Goal: Transaction & Acquisition: Register for event/course

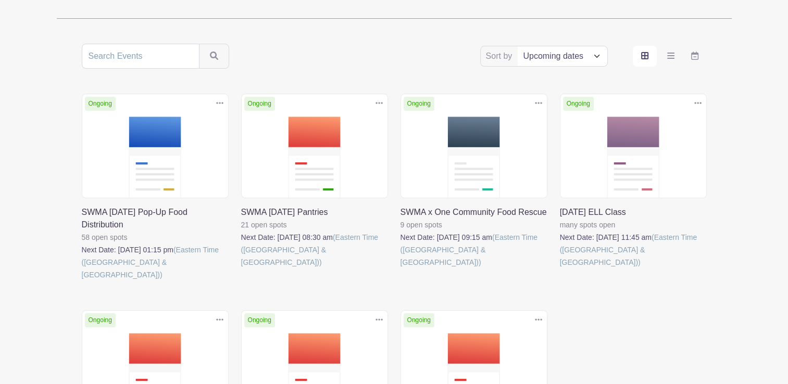
scroll to position [175, 0]
click at [241, 269] on link at bounding box center [241, 269] width 0 height 0
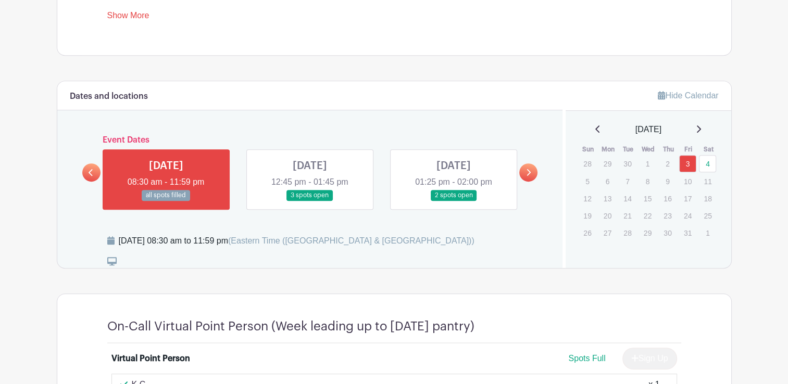
scroll to position [478, 0]
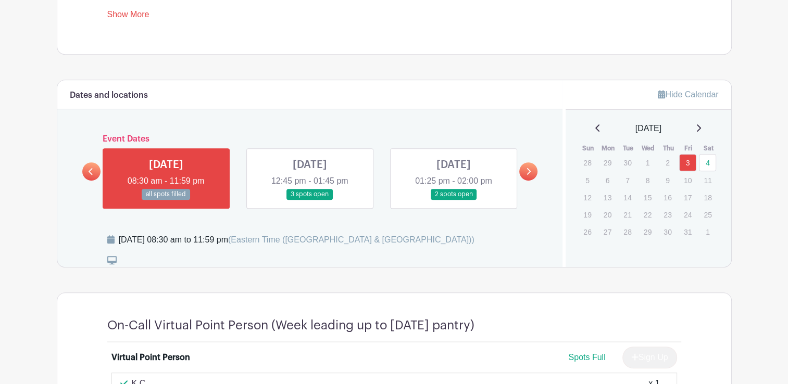
click at [454, 200] on link at bounding box center [454, 200] width 0 height 0
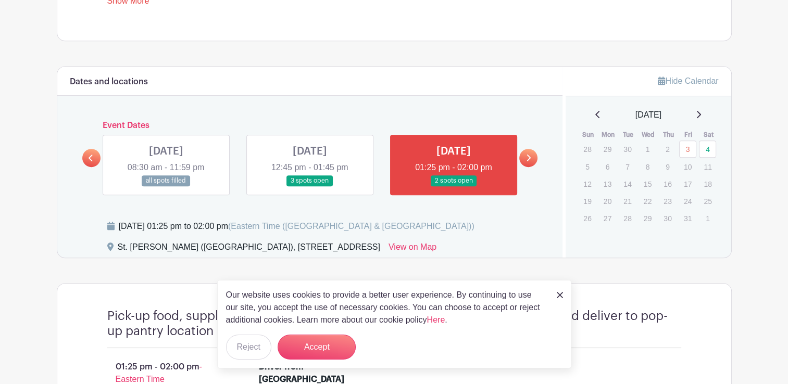
scroll to position [487, 0]
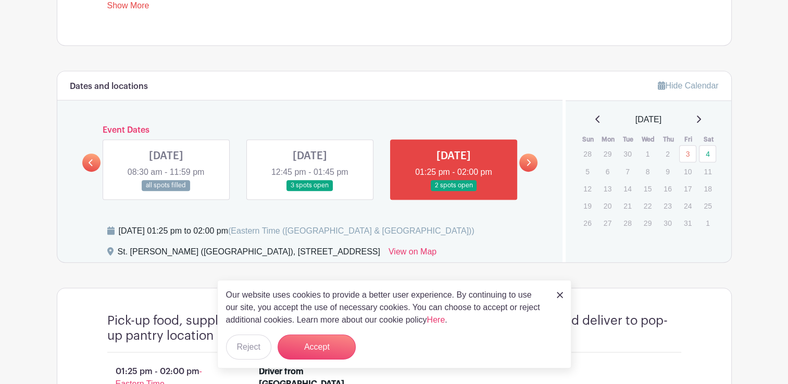
click at [532, 157] on link at bounding box center [528, 163] width 18 height 18
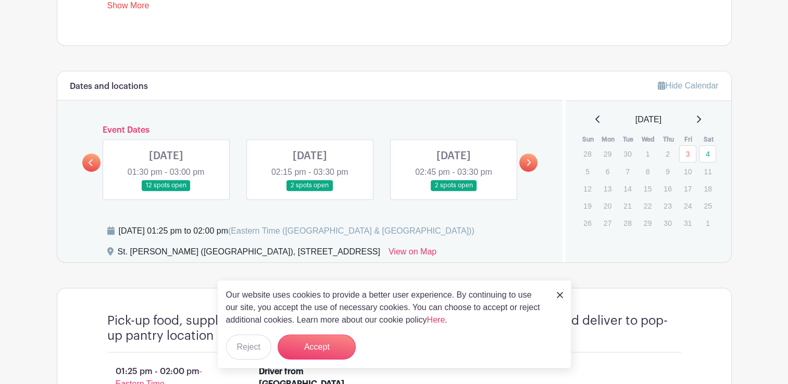
click at [166, 191] on link at bounding box center [166, 191] width 0 height 0
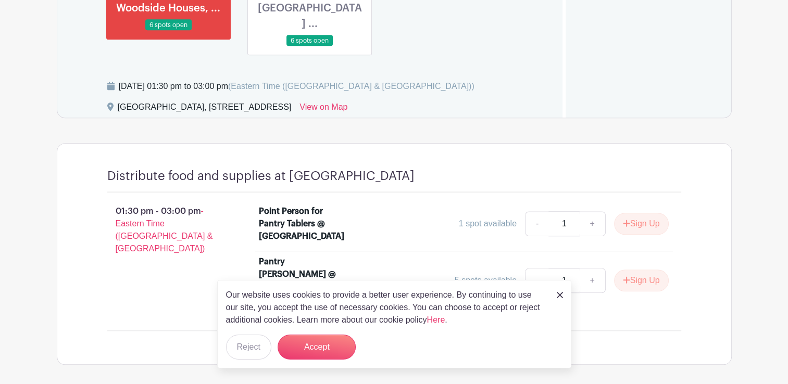
scroll to position [724, 0]
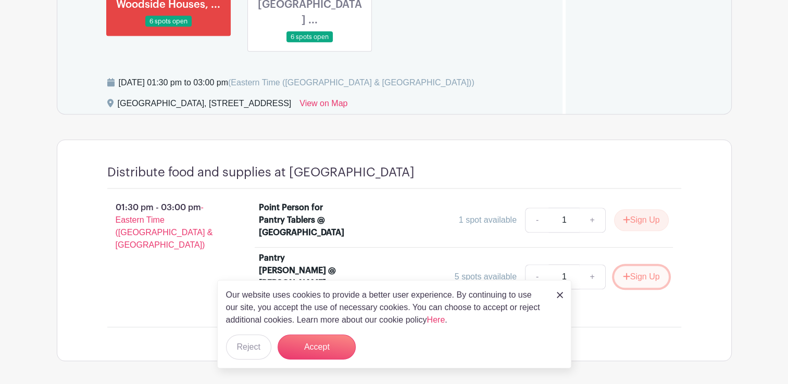
click at [635, 266] on button "Sign Up" at bounding box center [641, 277] width 55 height 22
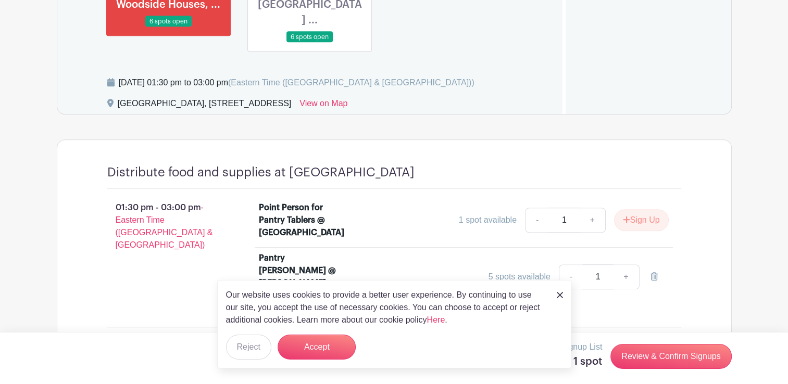
click at [557, 300] on link at bounding box center [560, 295] width 6 height 13
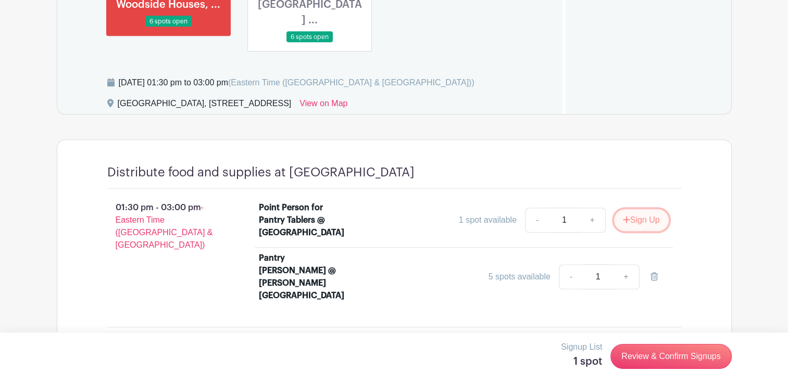
click at [634, 209] on button "Sign Up" at bounding box center [641, 220] width 55 height 22
click at [573, 265] on link "-" at bounding box center [571, 277] width 24 height 25
click at [655, 272] on icon at bounding box center [654, 276] width 7 height 8
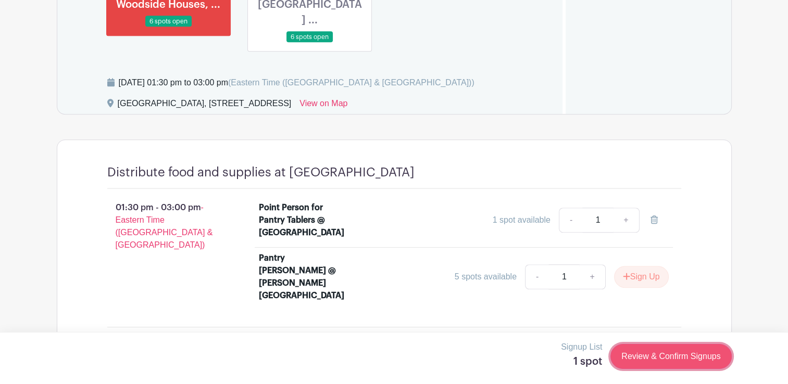
click at [651, 359] on link "Review & Confirm Signups" at bounding box center [670, 356] width 121 height 25
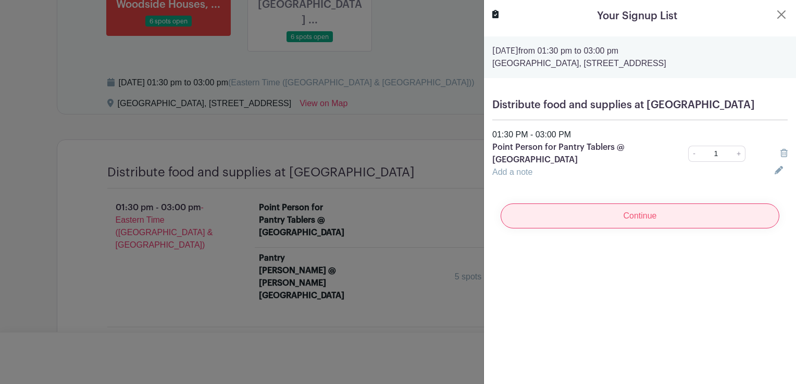
click at [579, 221] on input "Continue" at bounding box center [640, 216] width 279 height 25
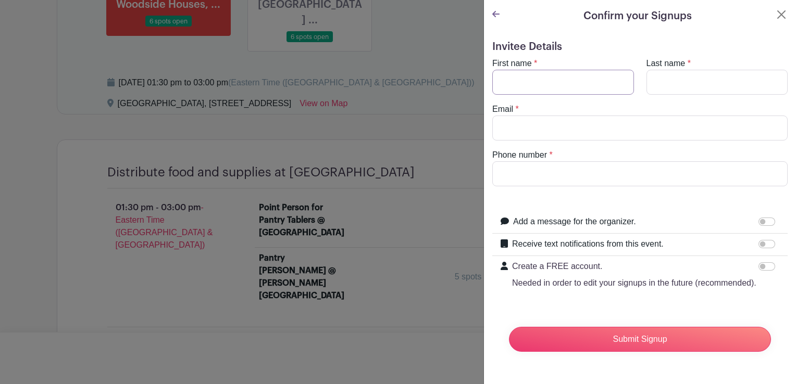
click at [509, 93] on input "First name" at bounding box center [563, 82] width 142 height 25
type input "Bella"
type input "[PERSON_NAME]"
type input "[EMAIL_ADDRESS][DOMAIN_NAME]"
type input "3478858949"
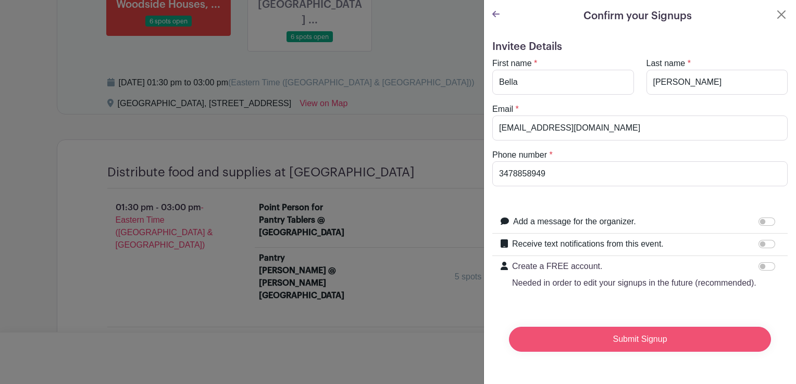
click at [594, 346] on input "Submit Signup" at bounding box center [640, 339] width 262 height 25
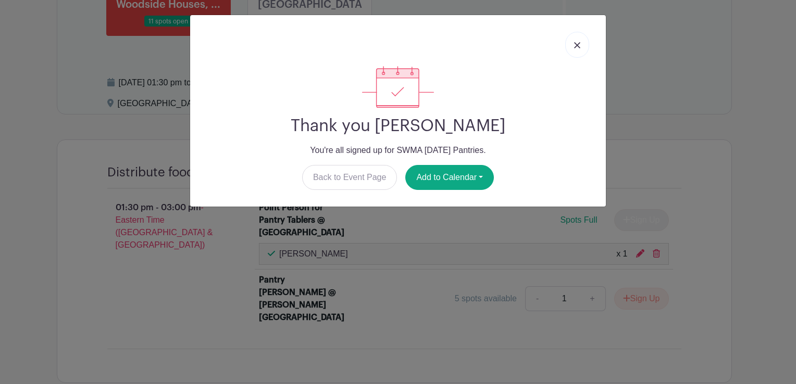
click at [576, 49] on link at bounding box center [577, 45] width 24 height 26
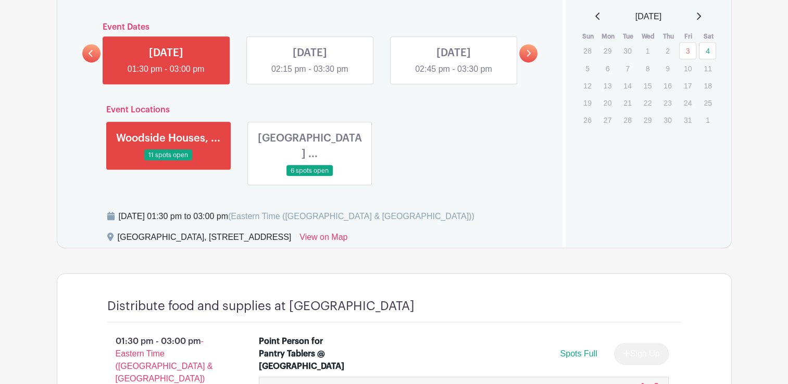
scroll to position [587, 0]
